Goal: Information Seeking & Learning: Understand process/instructions

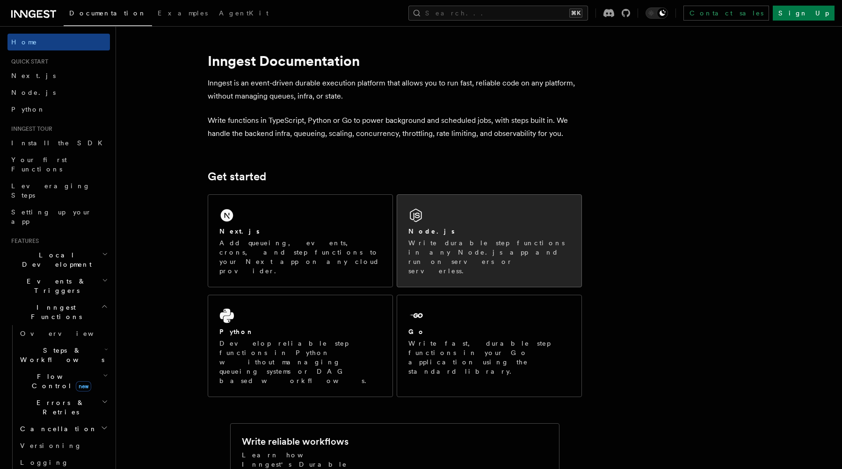
click at [474, 216] on div "Node.js Write durable step functions in any Node.js app and run on servers or s…" at bounding box center [489, 241] width 184 height 92
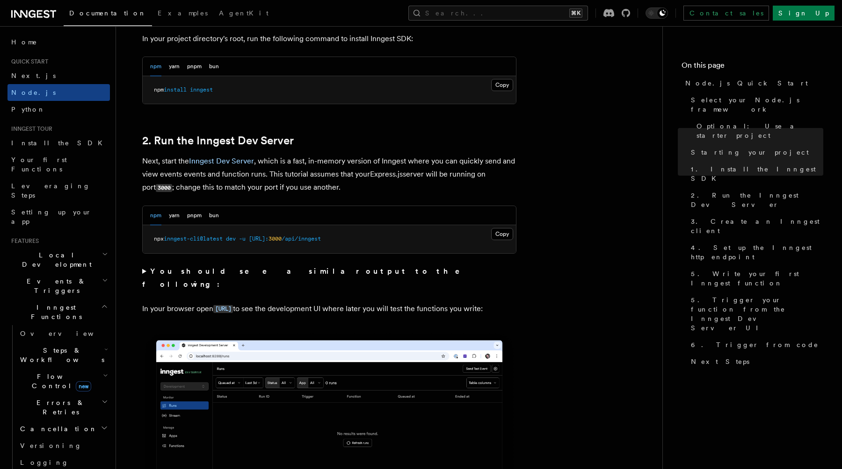
scroll to position [634, 0]
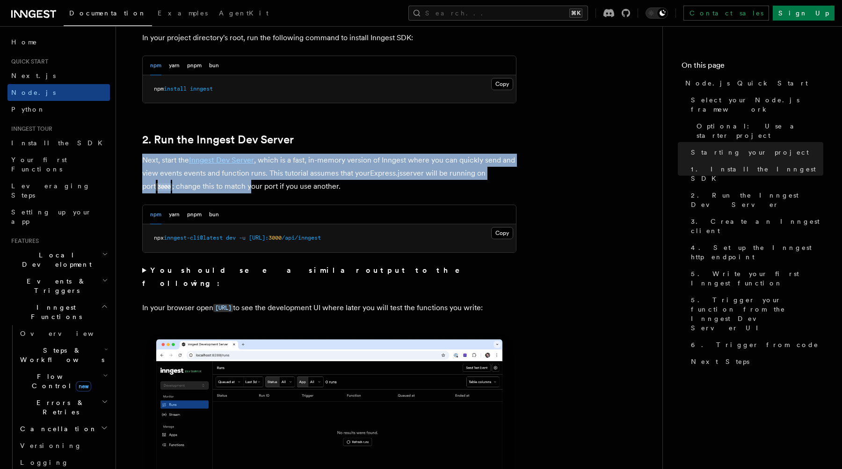
drag, startPoint x: 142, startPoint y: 160, endPoint x: 237, endPoint y: 182, distance: 97.4
click at [237, 182] on p "Next, start the Inngest Dev Server , which is a fast, in-memory version of Inng…" at bounding box center [329, 174] width 374 height 40
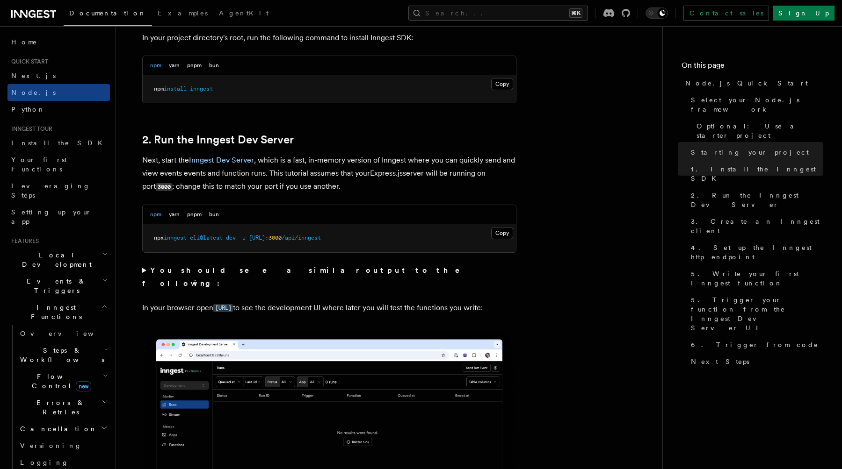
click at [245, 184] on p "Next, start the Inngest Dev Server , which is a fast, in-memory version of Inng…" at bounding box center [329, 174] width 374 height 40
click at [75, 156] on link "Your first Functions" at bounding box center [58, 164] width 102 height 26
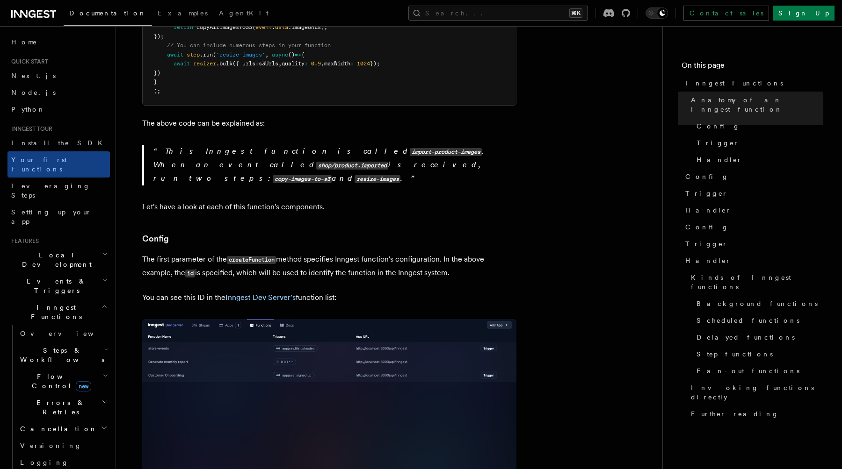
scroll to position [381, 0]
